Goal: Task Accomplishment & Management: Use online tool/utility

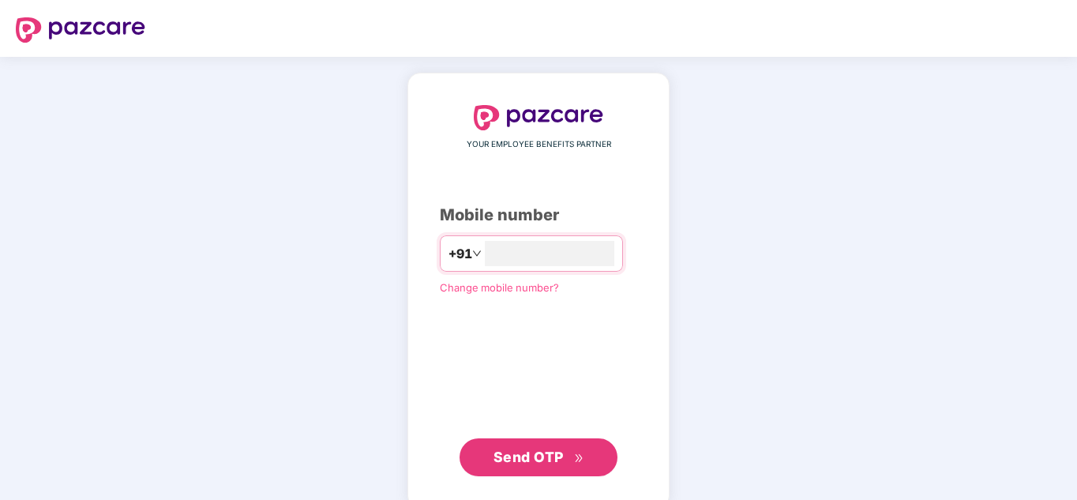
type input "**********"
click at [557, 449] on span "Send OTP" at bounding box center [528, 456] width 70 height 17
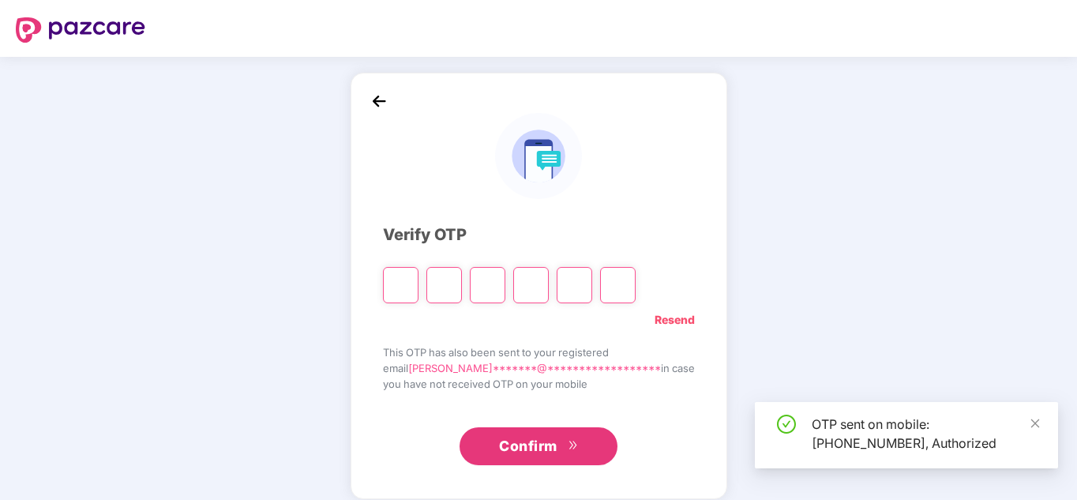
click at [418, 289] on input "Please enter verification code. Digit 1" at bounding box center [401, 285] width 36 height 36
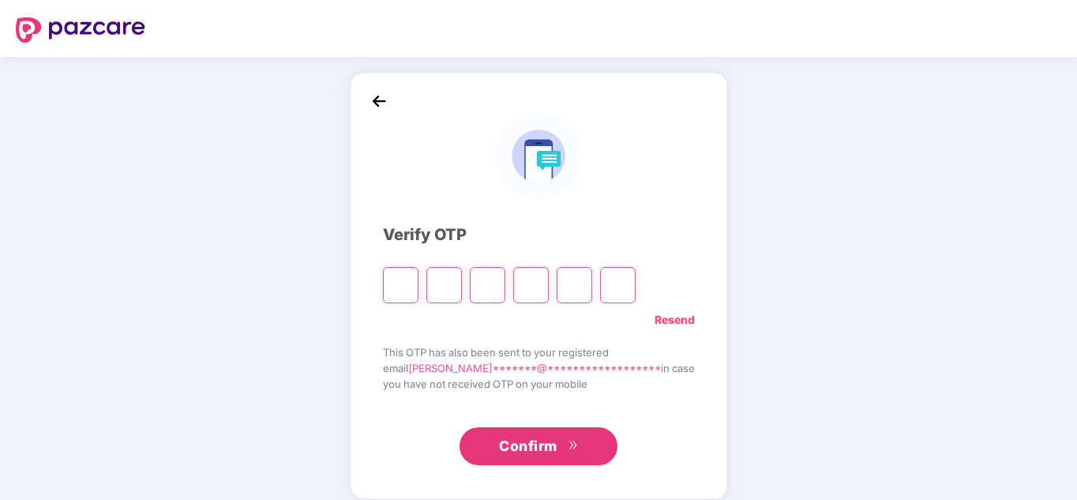
click at [418, 292] on input "Please enter verification code. Digit 1" at bounding box center [401, 285] width 36 height 36
click at [418, 291] on input "Please enter verification code. Digit 1" at bounding box center [401, 285] width 36 height 36
click at [418, 290] on input "Please enter verification code. Digit 1" at bounding box center [401, 285] width 36 height 36
click at [418, 287] on input "Please enter verification code. Digit 1" at bounding box center [401, 285] width 36 height 36
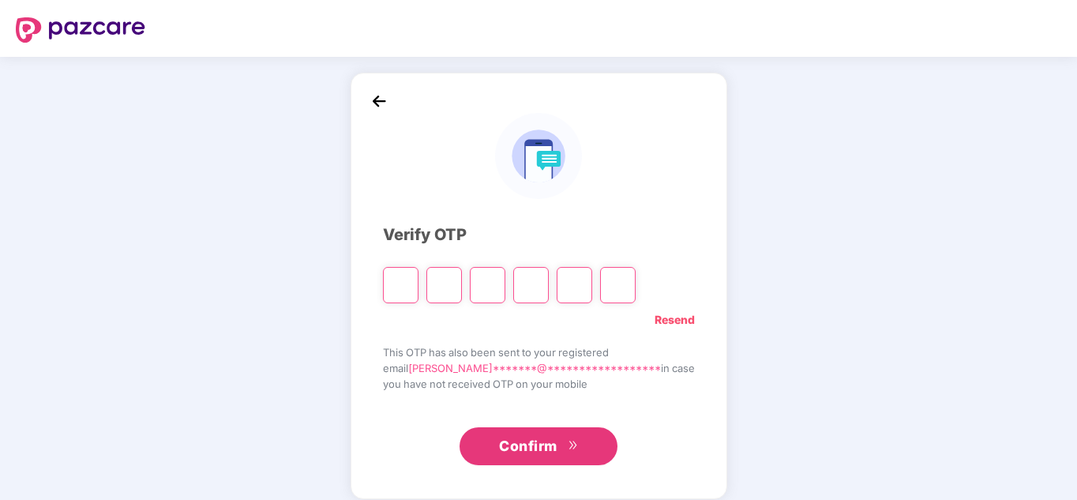
click at [418, 283] on input "Please enter verification code. Digit 1" at bounding box center [401, 285] width 36 height 36
type input "*"
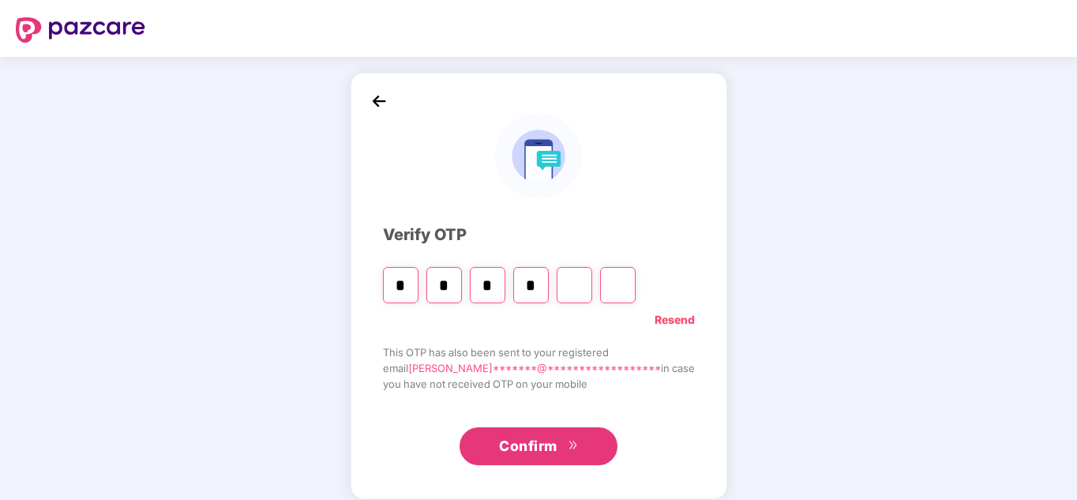
type input "*"
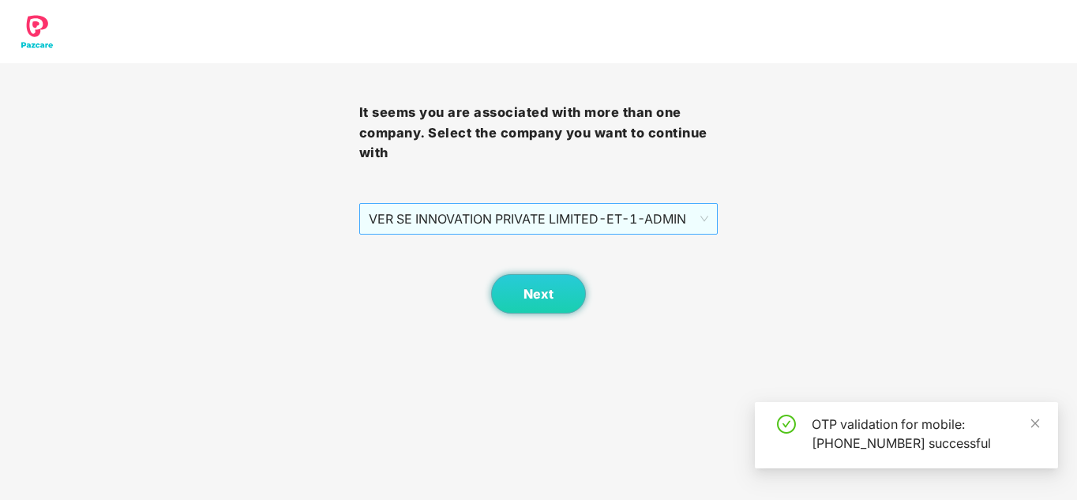
click at [562, 217] on span "VER SE INNOVATION PRIVATE LIMITED - ET-1 - ADMIN" at bounding box center [539, 219] width 340 height 30
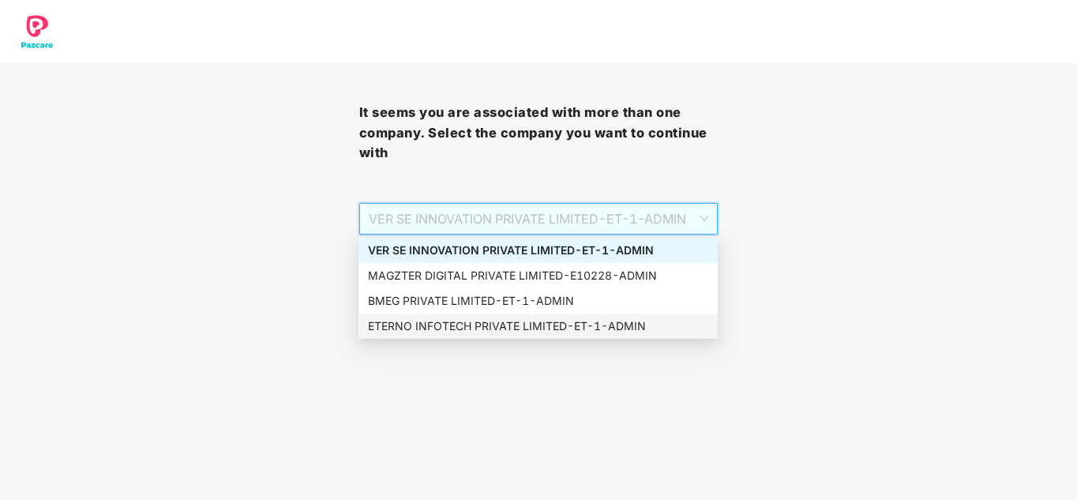
click at [446, 322] on div "ETERNO INFOTECH PRIVATE LIMITED - ET-1 - ADMIN" at bounding box center [538, 325] width 340 height 17
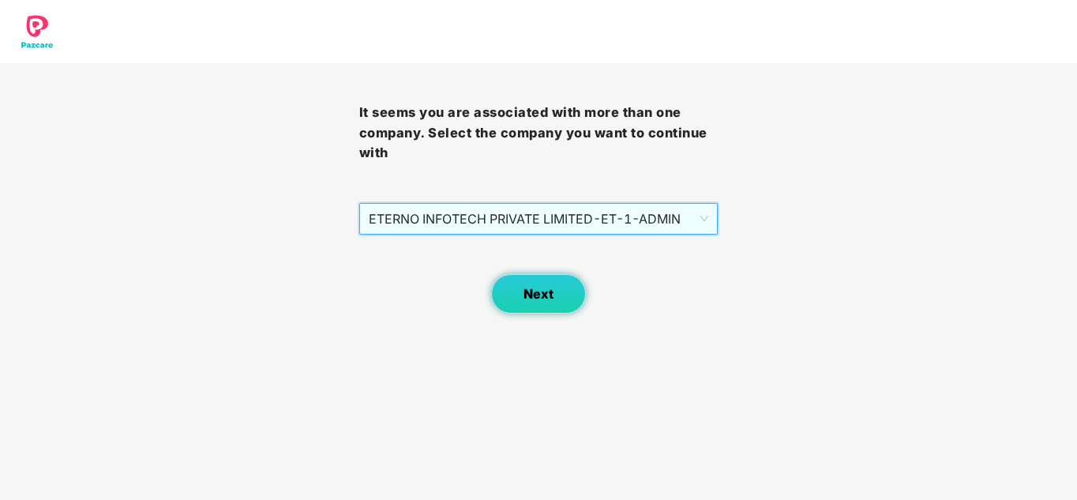
click at [526, 297] on span "Next" at bounding box center [538, 294] width 30 height 15
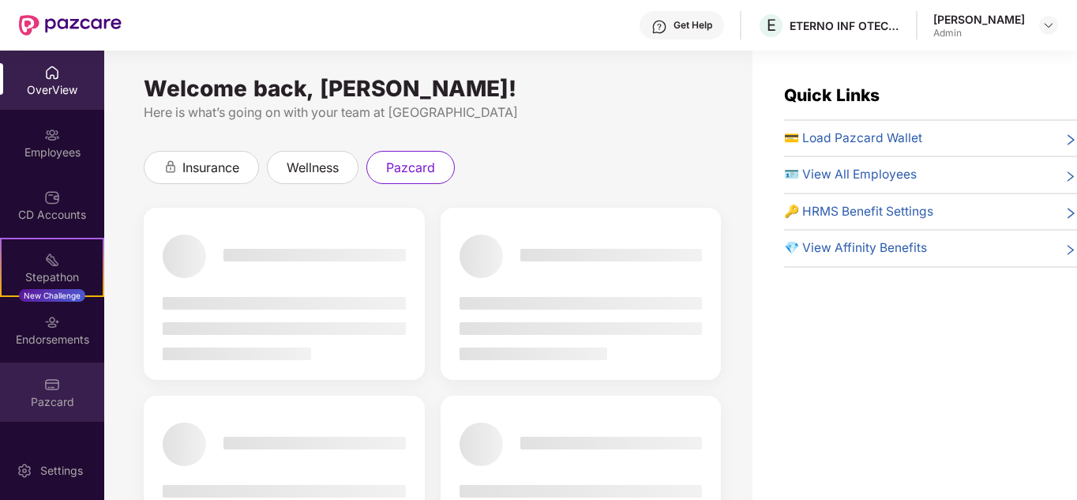
click at [58, 381] on img at bounding box center [52, 385] width 16 height 16
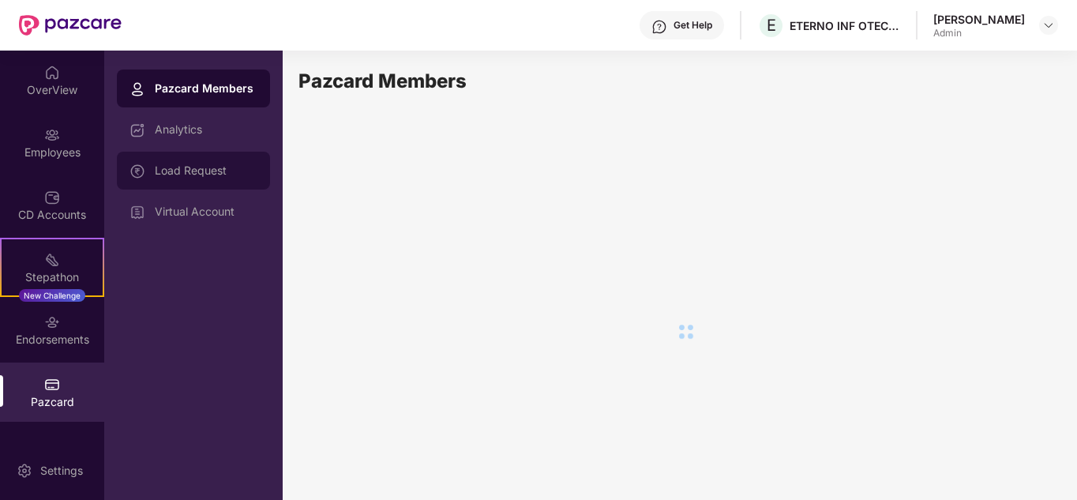
click at [211, 167] on div "Load Request" at bounding box center [206, 170] width 103 height 13
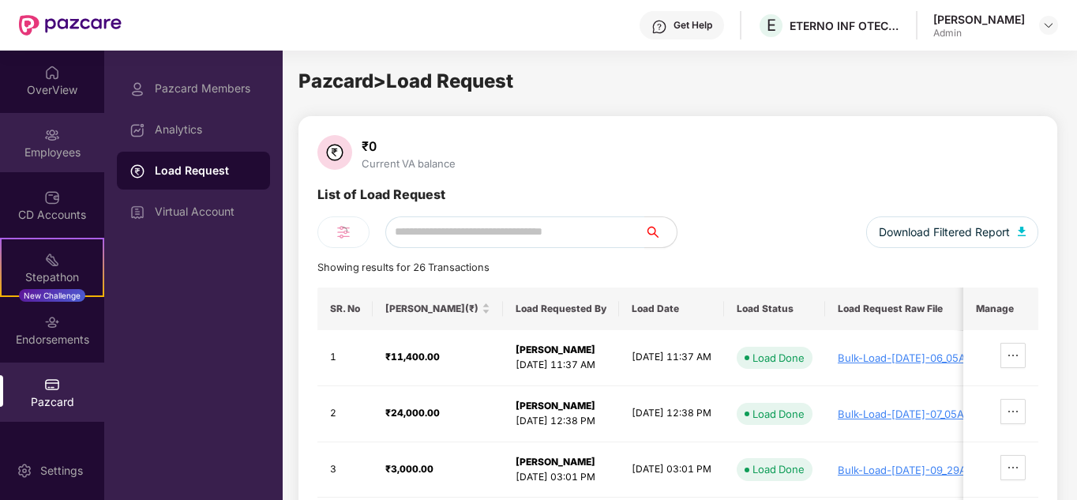
click at [54, 144] on div "Employees" at bounding box center [52, 152] width 104 height 16
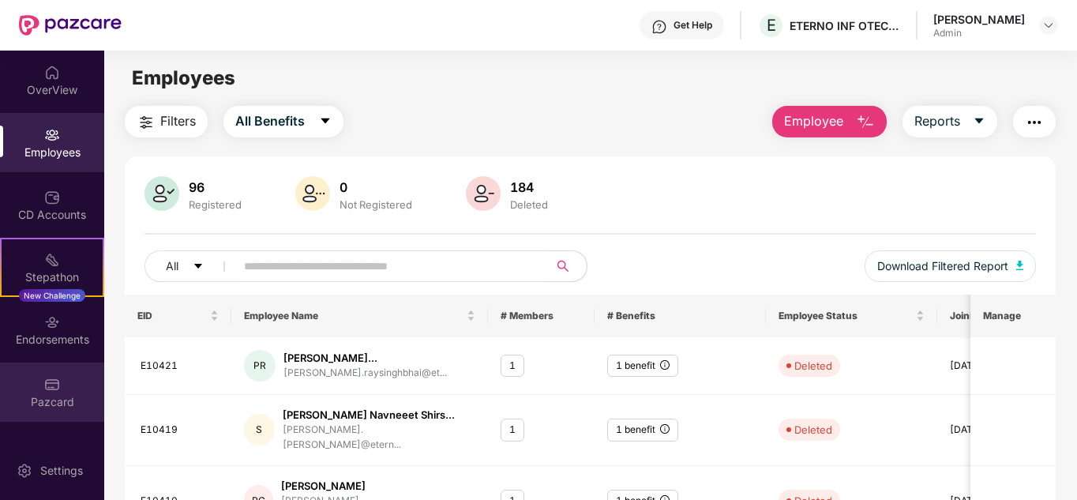
click at [50, 377] on img at bounding box center [52, 385] width 16 height 16
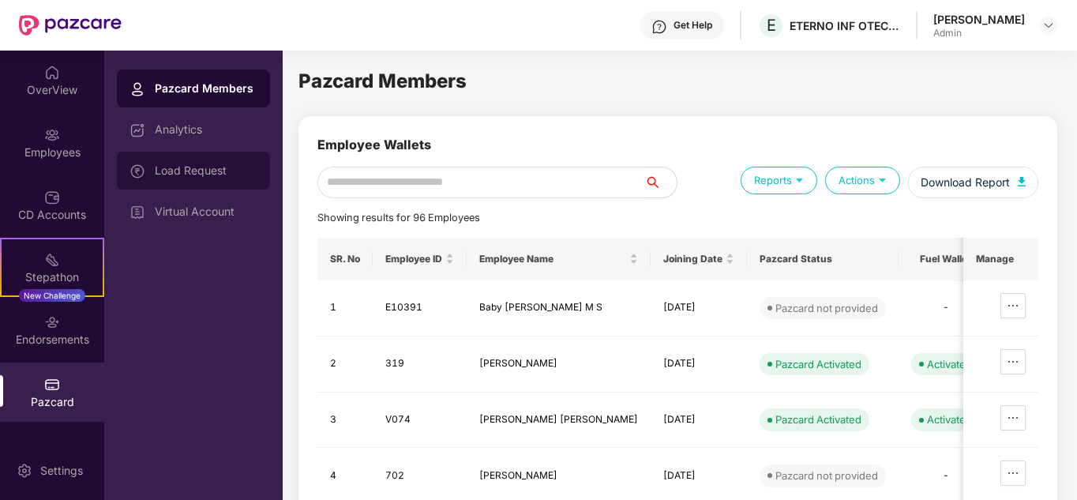
click at [203, 178] on div "Load Request" at bounding box center [193, 171] width 153 height 38
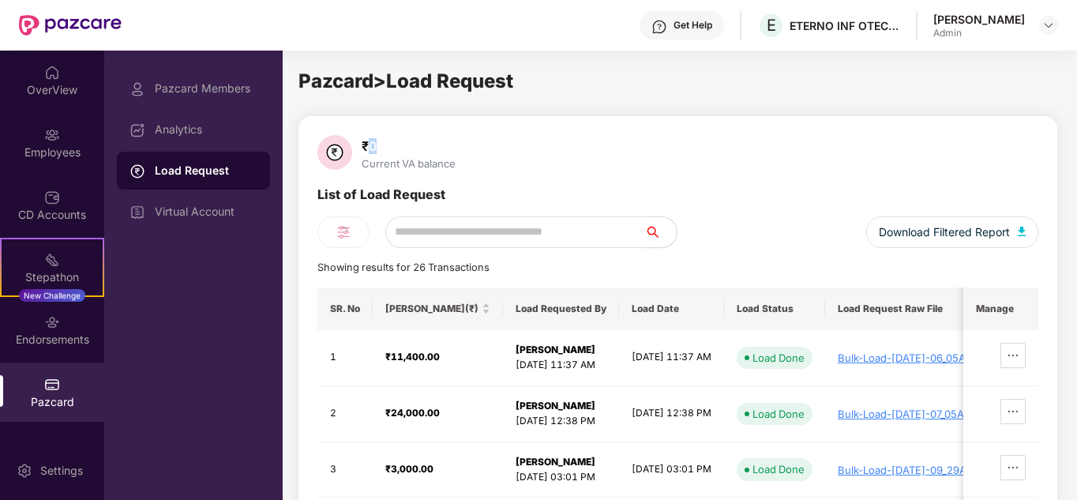
drag, startPoint x: 377, startPoint y: 149, endPoint x: 369, endPoint y: 148, distance: 7.9
click at [369, 148] on div "₹0" at bounding box center [408, 146] width 100 height 16
click at [451, 155] on div "₹0 Current VA balance" at bounding box center [408, 153] width 107 height 33
click at [1046, 28] on img at bounding box center [1048, 25] width 13 height 13
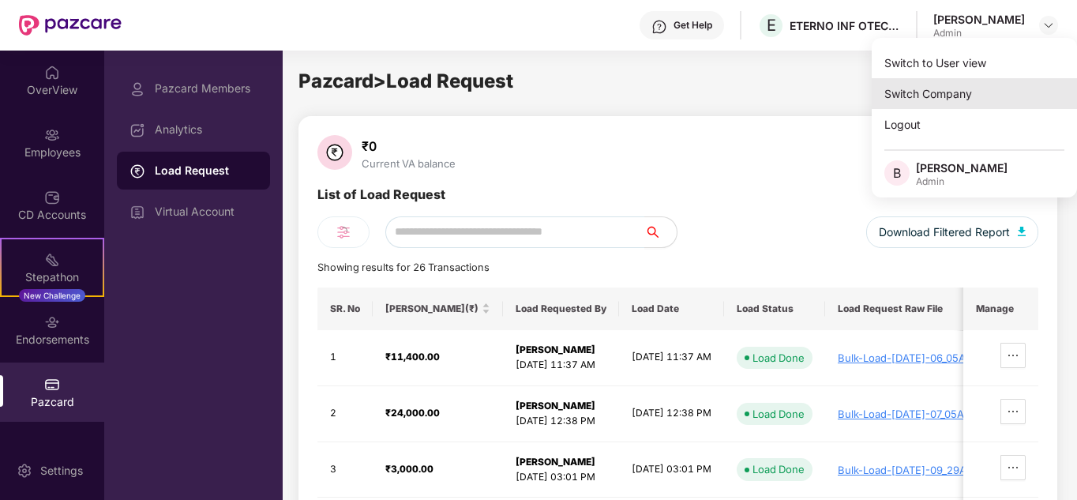
click at [928, 97] on div "Switch Company" at bounding box center [973, 93] width 205 height 31
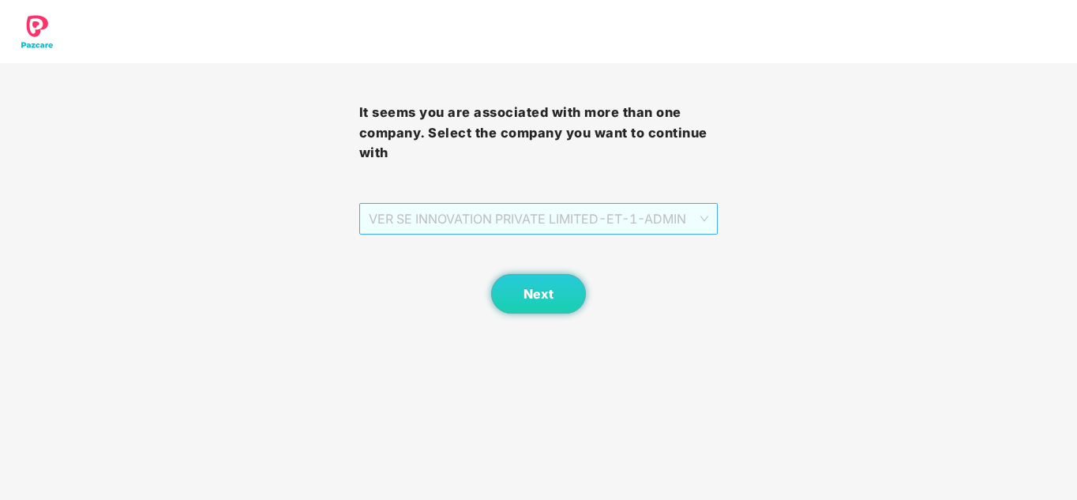
click at [472, 221] on span "VER SE INNOVATION PRIVATE LIMITED - ET-1 - ADMIN" at bounding box center [539, 219] width 340 height 30
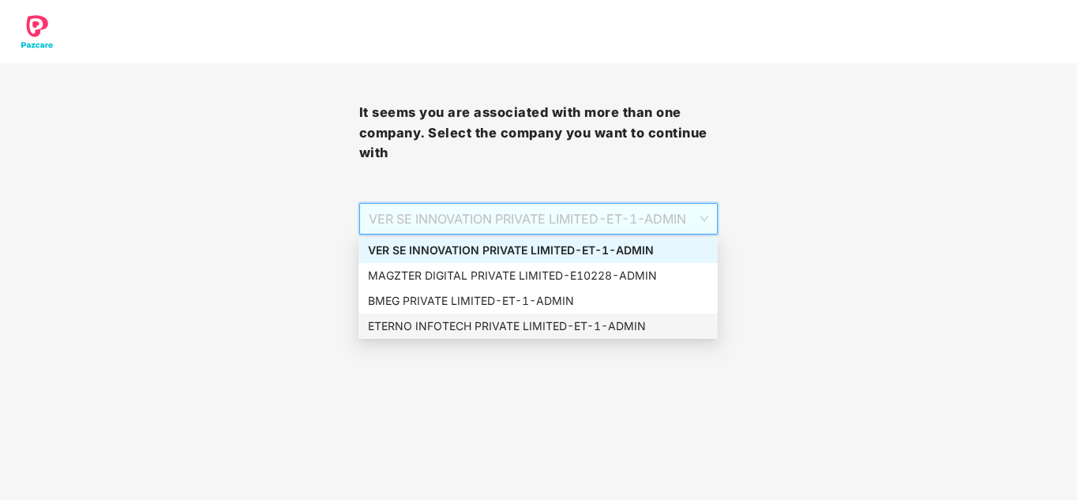
click at [456, 322] on div "ETERNO INFOTECH PRIVATE LIMITED - ET-1 - ADMIN" at bounding box center [538, 325] width 340 height 17
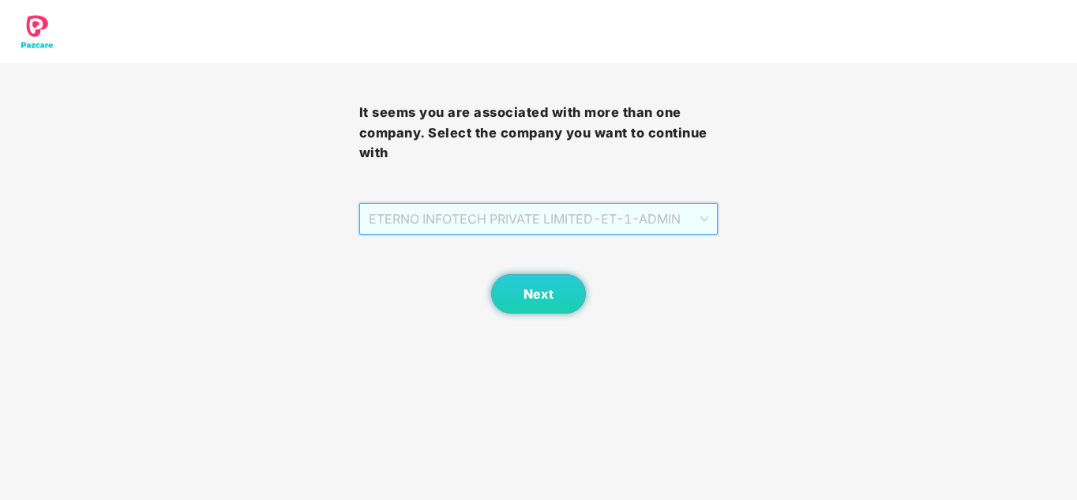
click at [479, 211] on span "ETERNO INFOTECH PRIVATE LIMITED - ET-1 - ADMIN" at bounding box center [539, 219] width 340 height 30
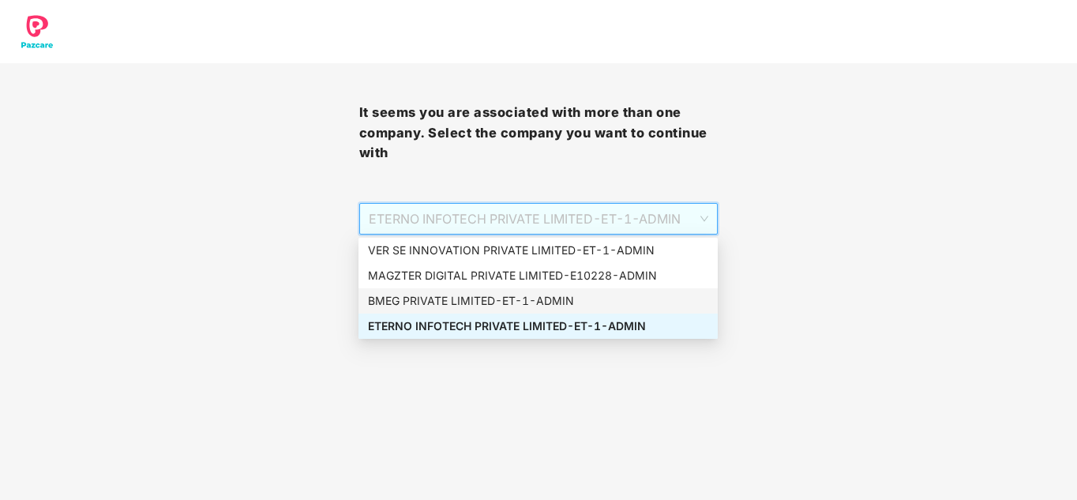
click at [429, 296] on div "BMEG PRIVATE LIMITED - ET-1 - ADMIN" at bounding box center [538, 300] width 340 height 17
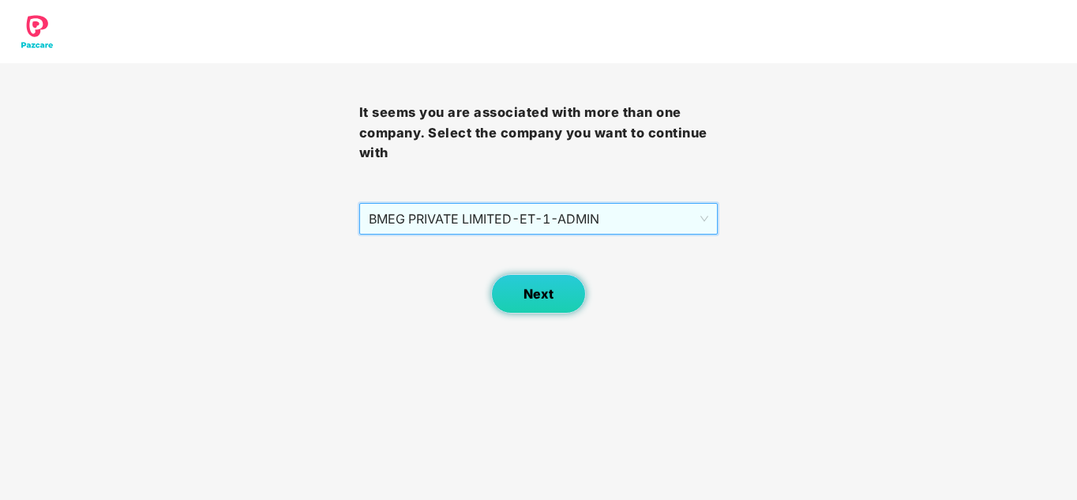
click at [540, 295] on span "Next" at bounding box center [538, 294] width 30 height 15
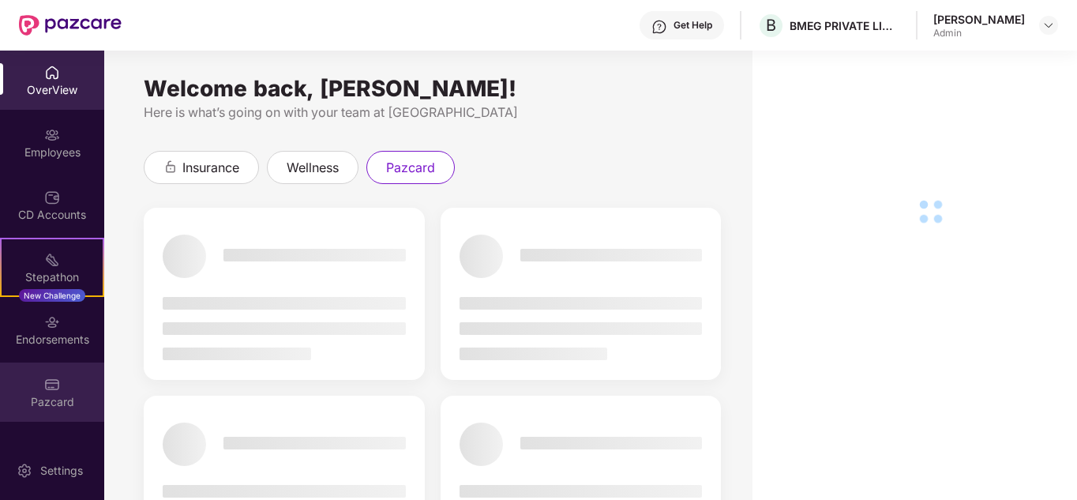
click at [45, 388] on img at bounding box center [52, 385] width 16 height 16
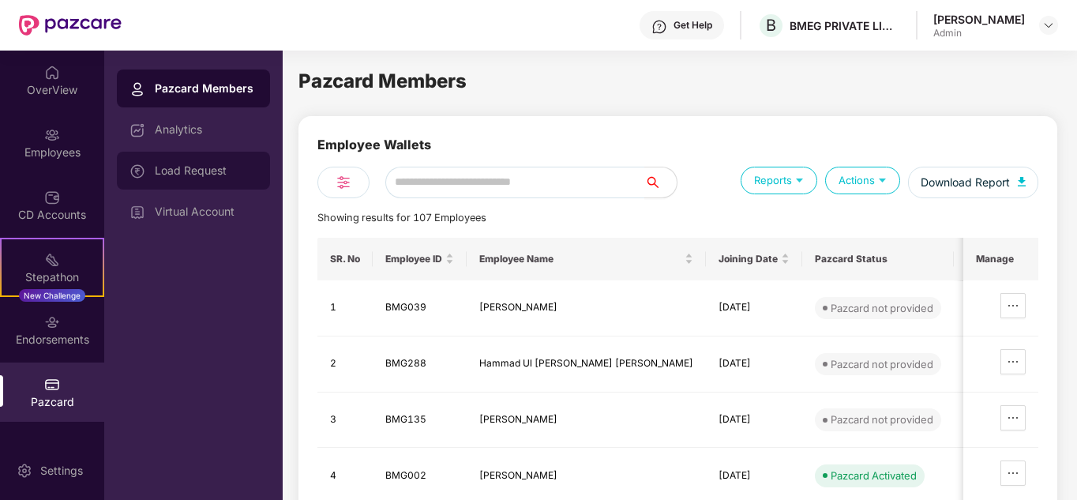
click at [212, 182] on div "Load Request" at bounding box center [193, 171] width 153 height 38
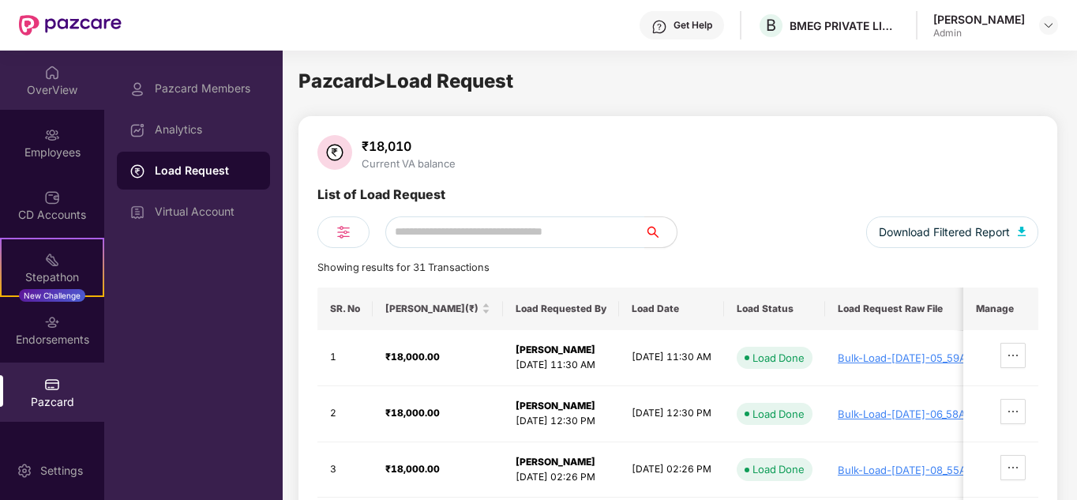
click at [65, 90] on div "OverView" at bounding box center [52, 90] width 104 height 16
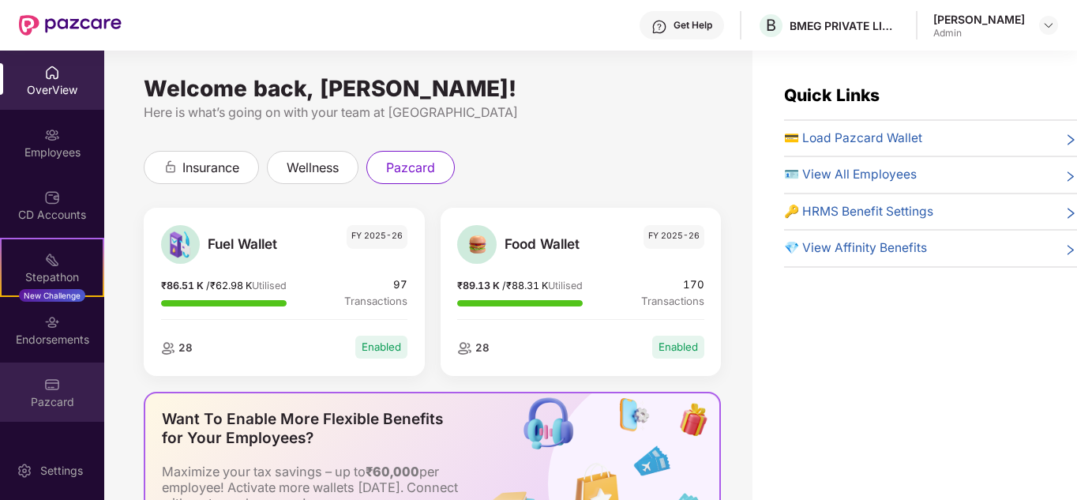
click at [55, 396] on div "Pazcard" at bounding box center [52, 402] width 104 height 16
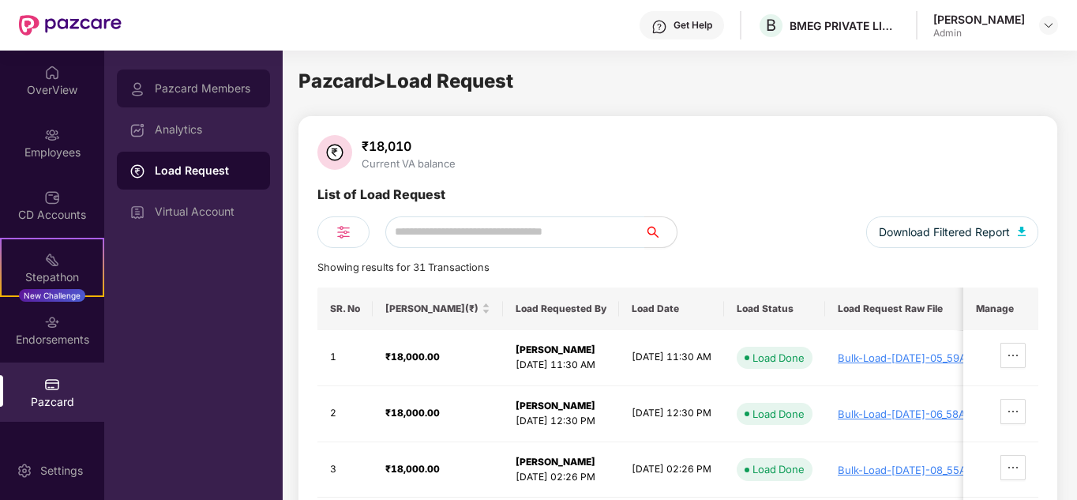
click at [211, 99] on div "Pazcard Members" at bounding box center [193, 88] width 153 height 38
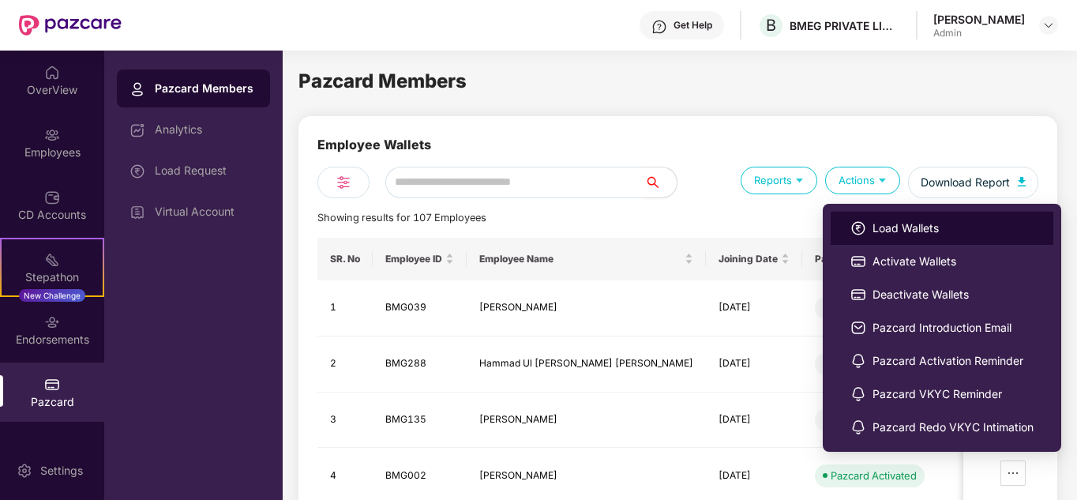
click at [905, 227] on span "Load Wallets" at bounding box center [952, 227] width 161 height 17
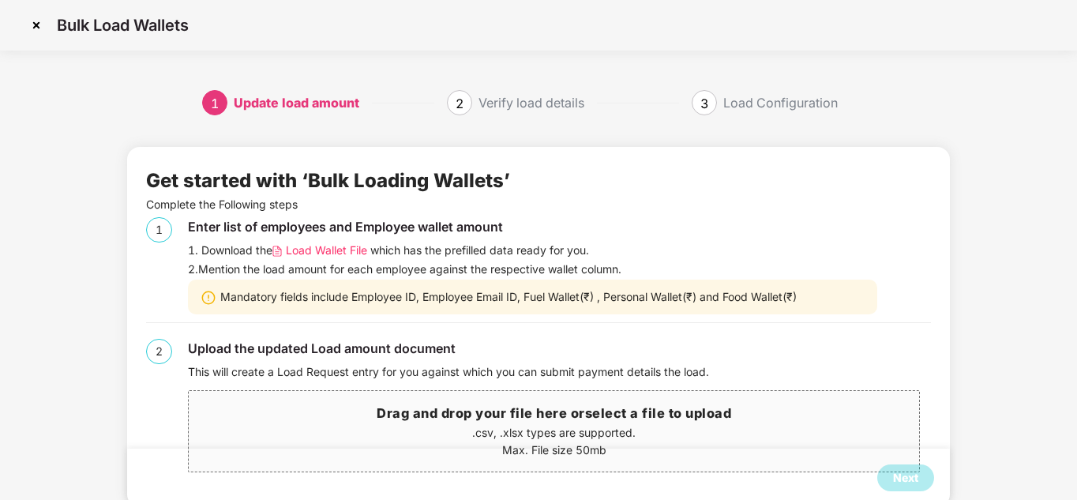
click at [335, 251] on span "Load Wallet File" at bounding box center [326, 250] width 81 height 17
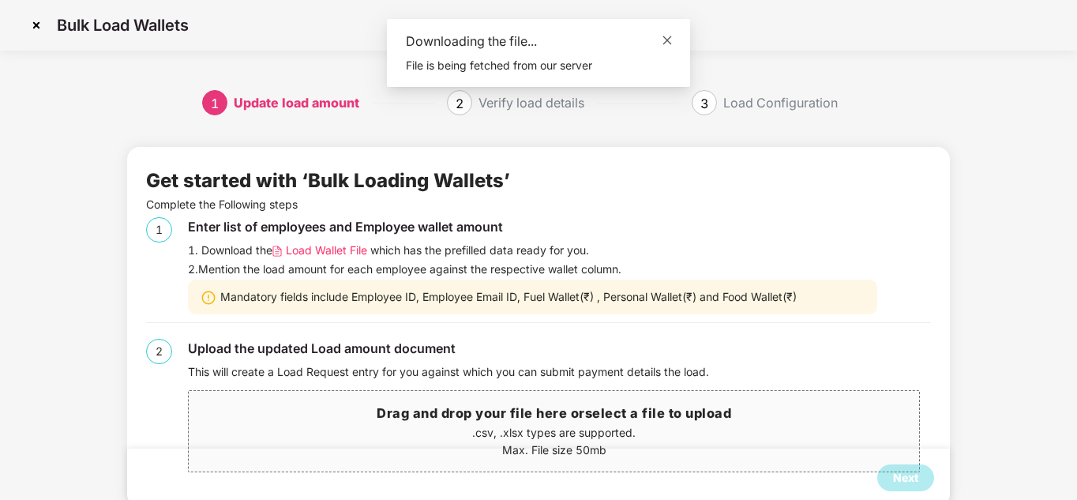
click at [662, 41] on icon "close" at bounding box center [666, 40] width 11 height 11
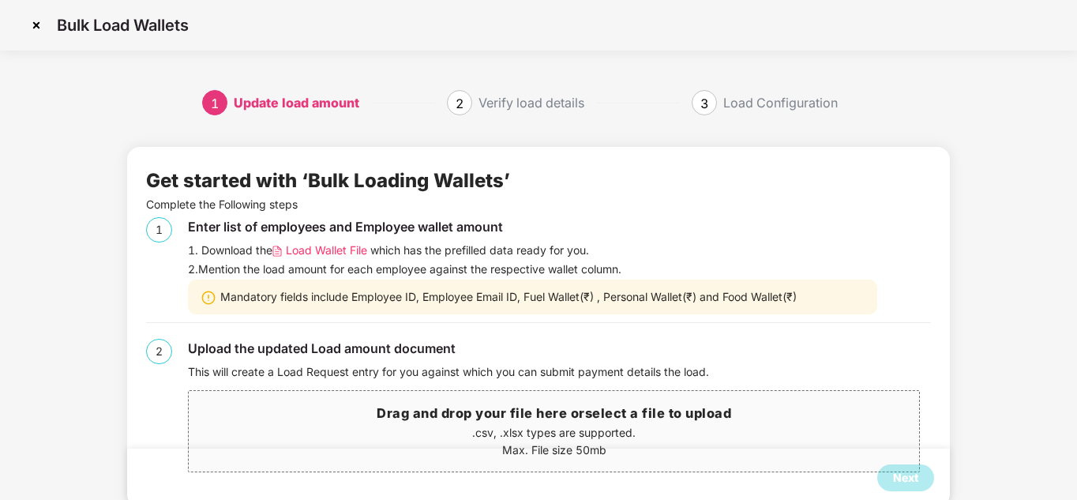
click at [577, 419] on h3 "Drag and drop your file here or select a file to upload" at bounding box center [554, 413] width 730 height 21
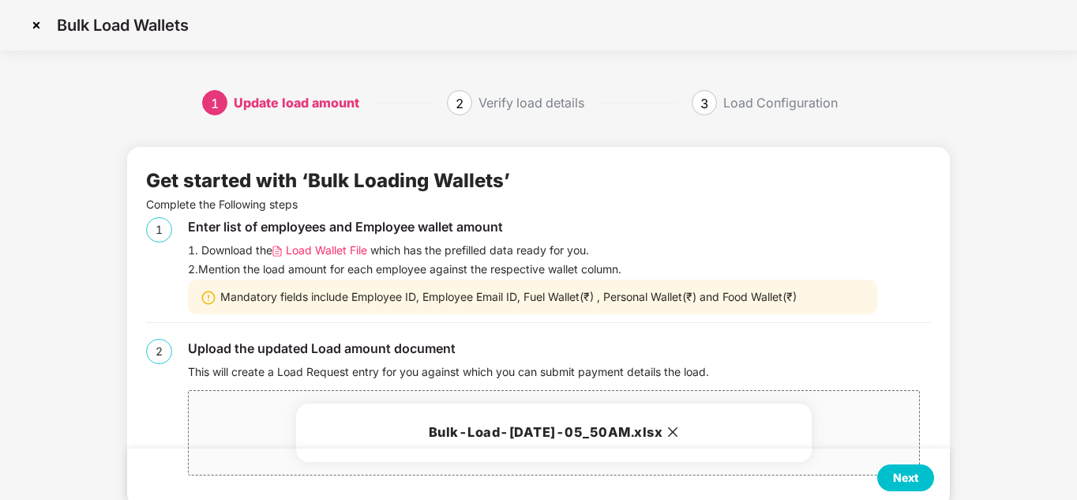
click at [678, 431] on icon "close" at bounding box center [673, 432] width 10 height 10
click at [922, 475] on div "Next" at bounding box center [905, 477] width 57 height 27
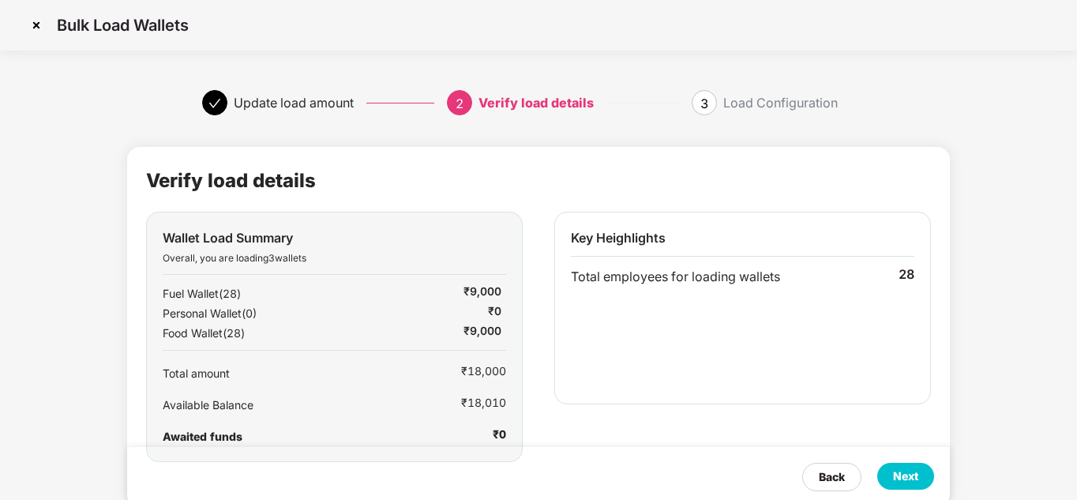
scroll to position [39, 0]
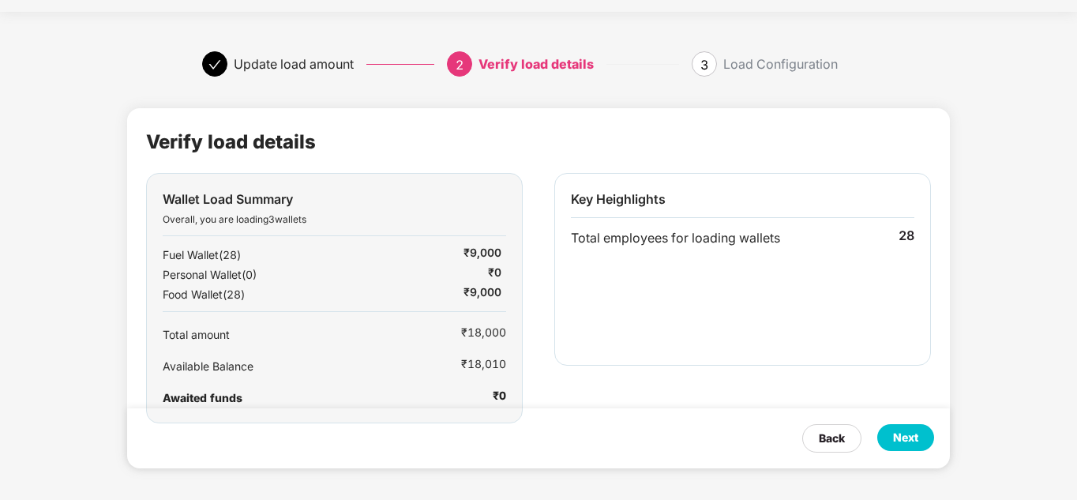
click at [920, 434] on div "Next" at bounding box center [905, 437] width 57 height 27
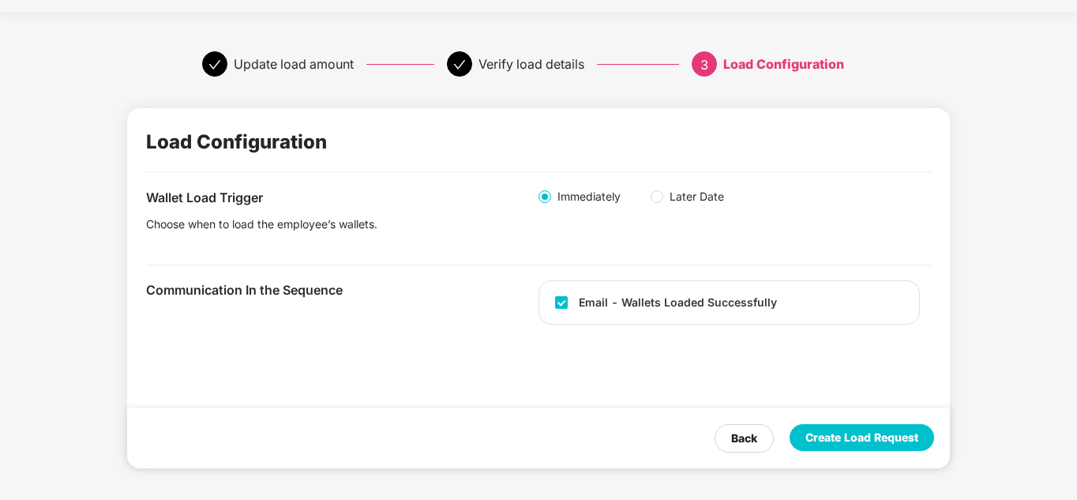
click at [841, 437] on div "Create Load Request" at bounding box center [861, 437] width 113 height 17
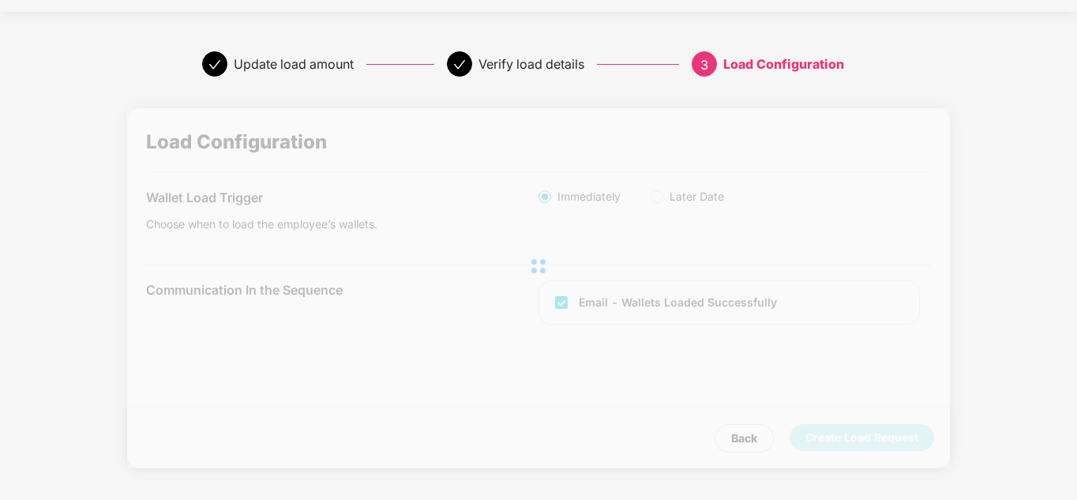
scroll to position [0, 0]
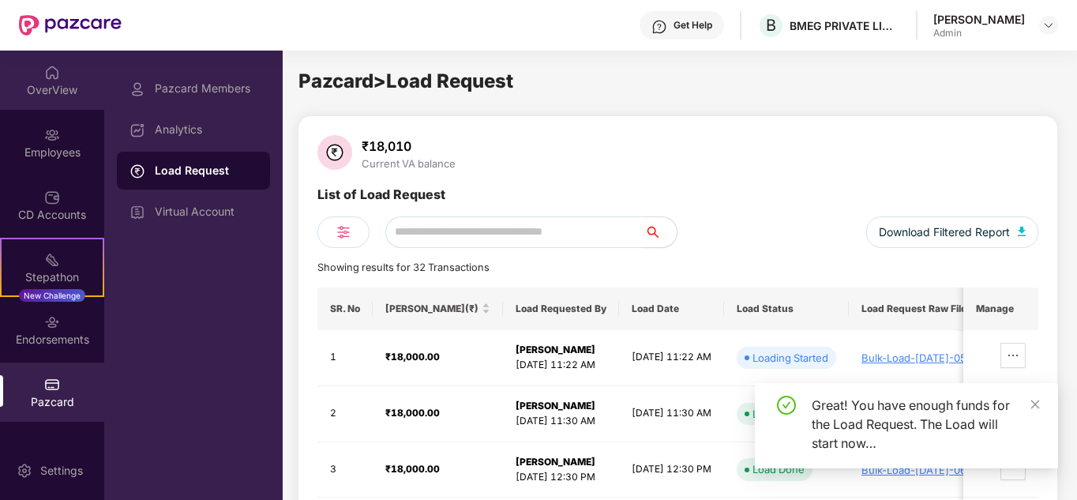
click at [56, 94] on div "OverView" at bounding box center [52, 90] width 104 height 16
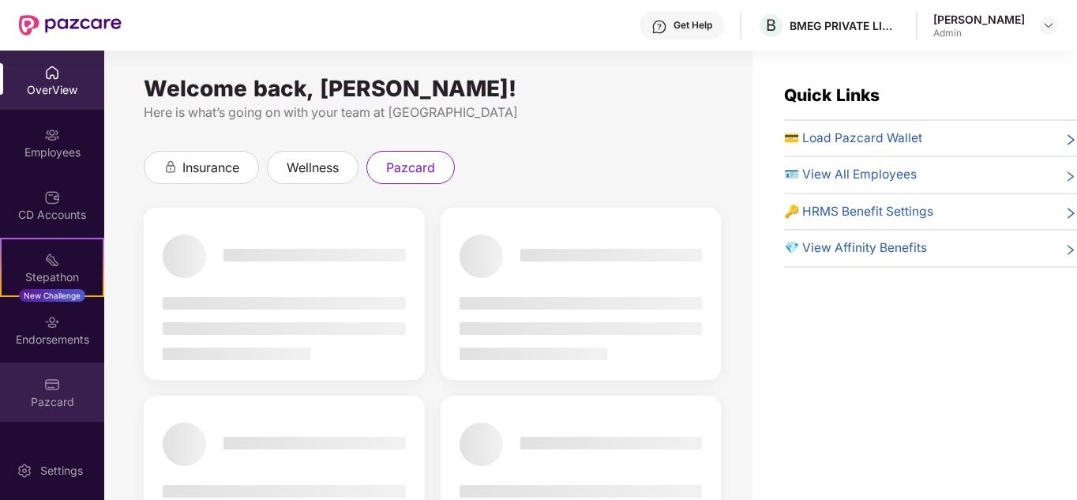
click at [36, 392] on div "Pazcard" at bounding box center [52, 391] width 104 height 59
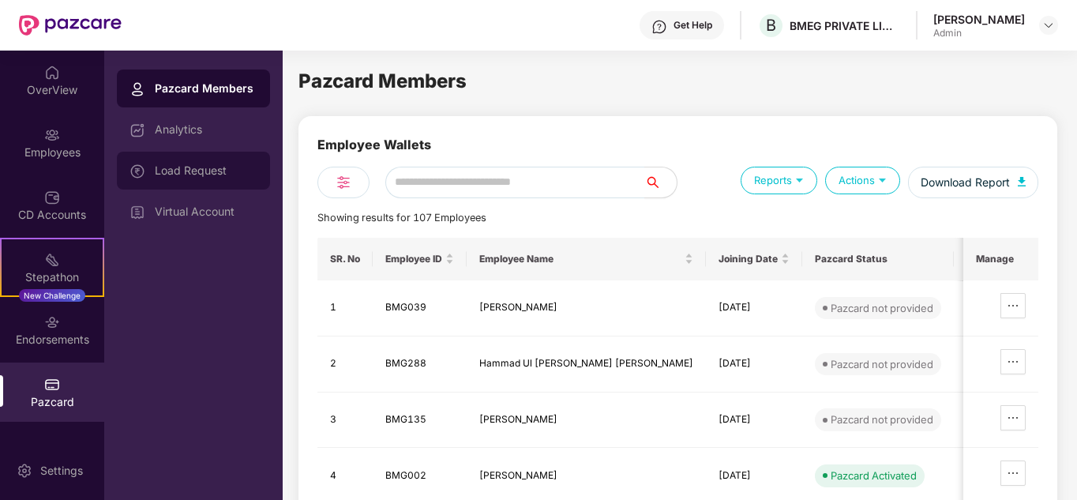
click at [172, 168] on div "Load Request" at bounding box center [206, 170] width 103 height 13
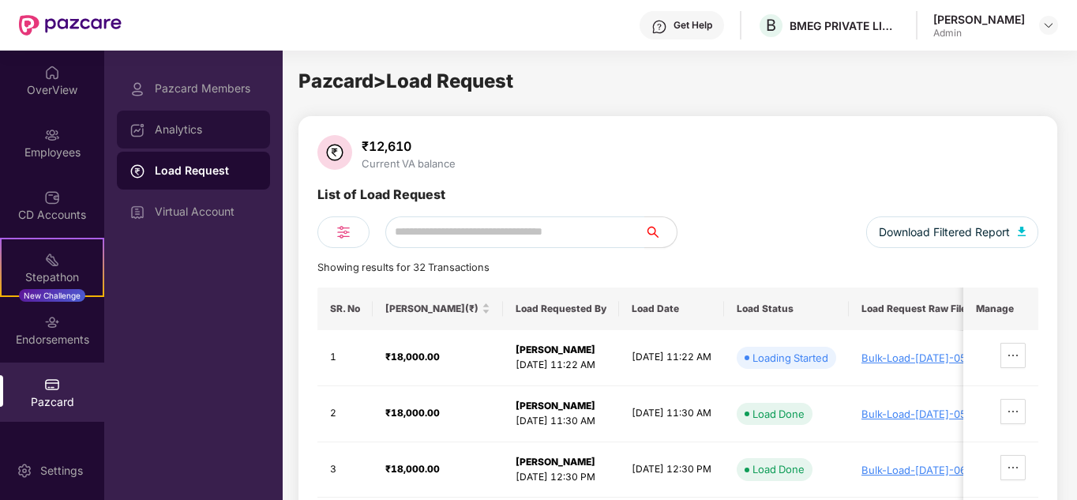
click at [183, 138] on div "Analytics" at bounding box center [193, 130] width 153 height 38
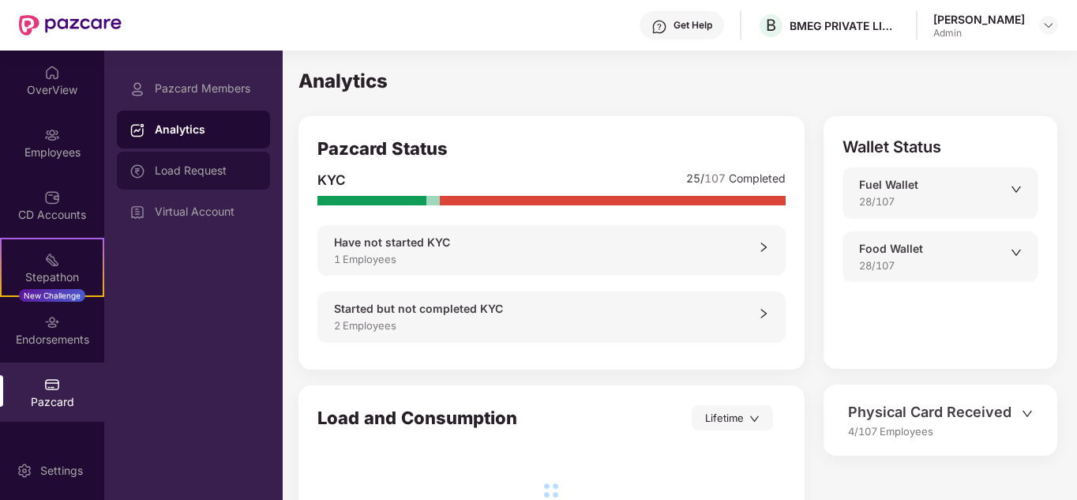
click at [186, 170] on div "Load Request" at bounding box center [206, 170] width 103 height 13
